Goal: Navigation & Orientation: Understand site structure

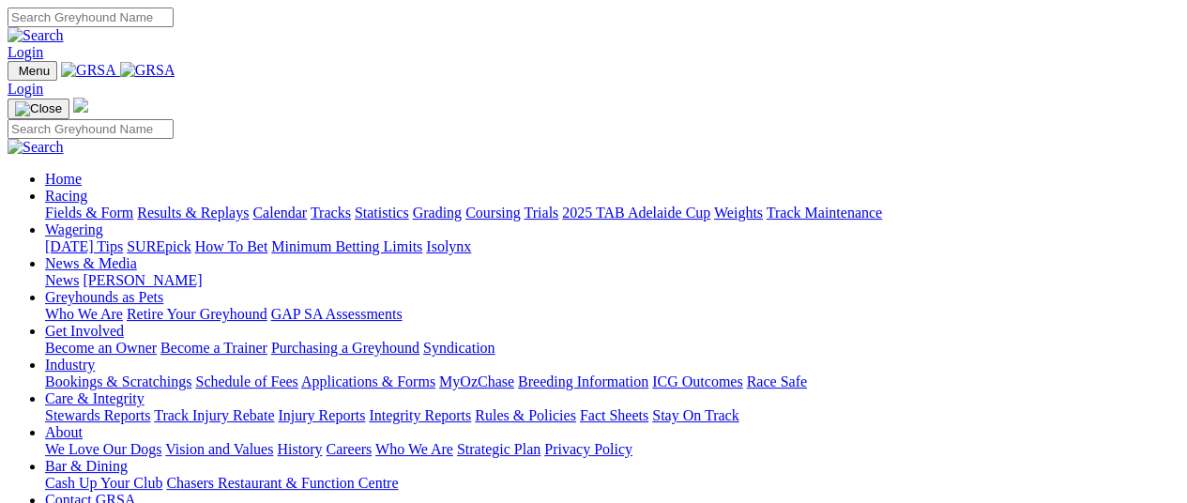
click at [176, 75] on img at bounding box center [147, 70] width 55 height 17
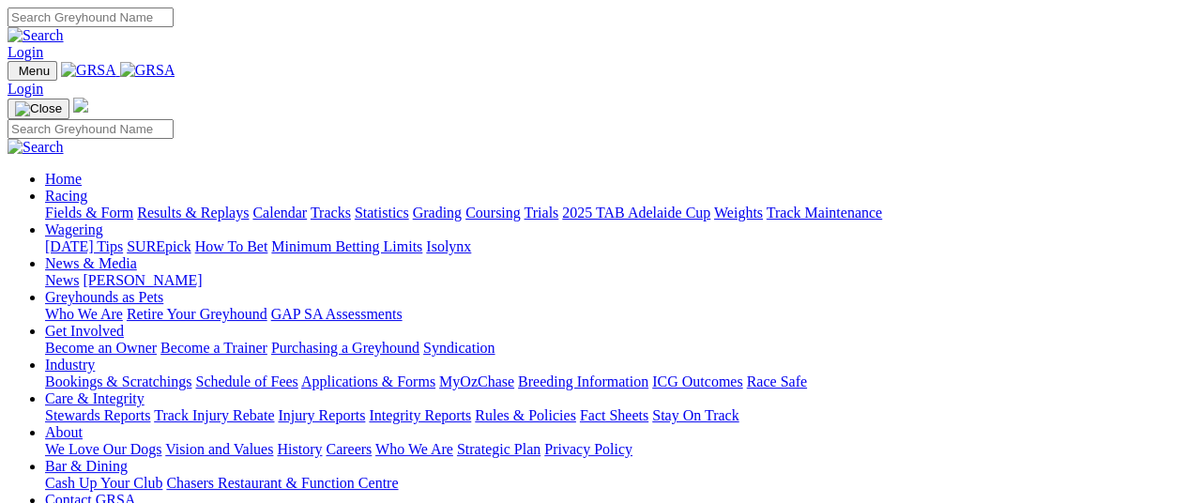
click at [83, 424] on link "About" at bounding box center [64, 432] width 38 height 16
click at [145, 390] on link "Care & Integrity" at bounding box center [94, 398] width 99 height 16
